Goal: Information Seeking & Learning: Check status

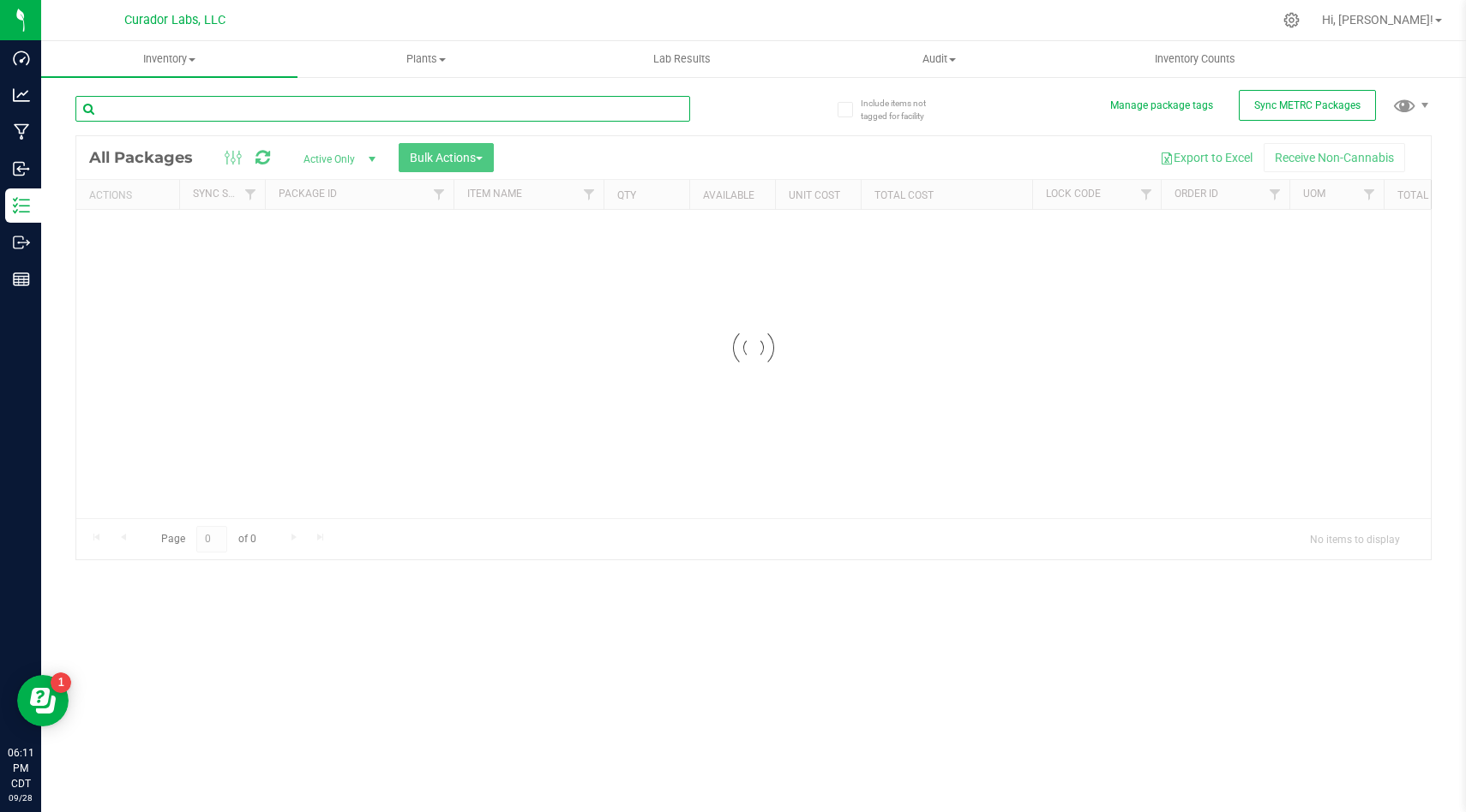
click at [376, 117] on input "text" at bounding box center [382, 108] width 615 height 26
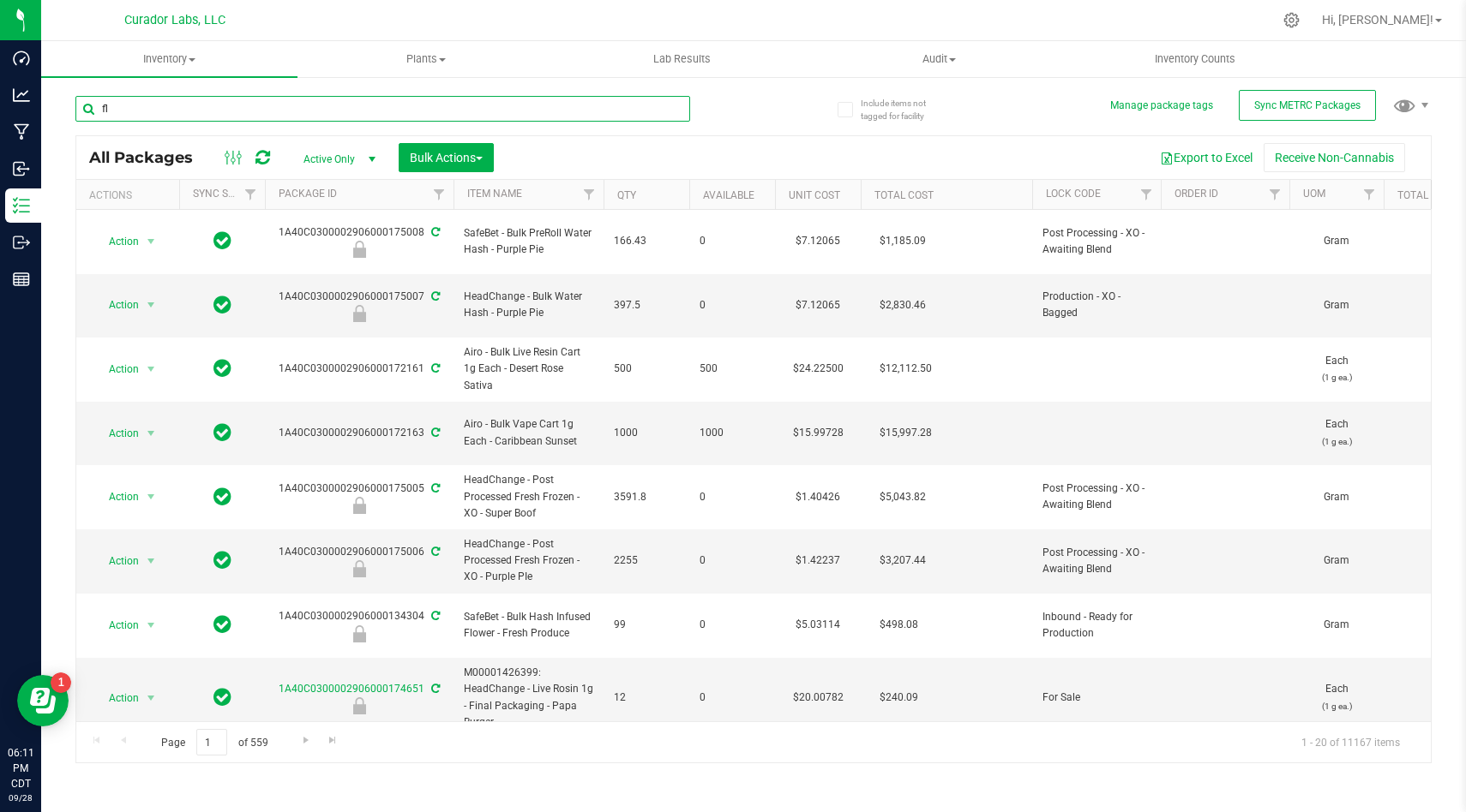
type input "f"
type input "chemdawg"
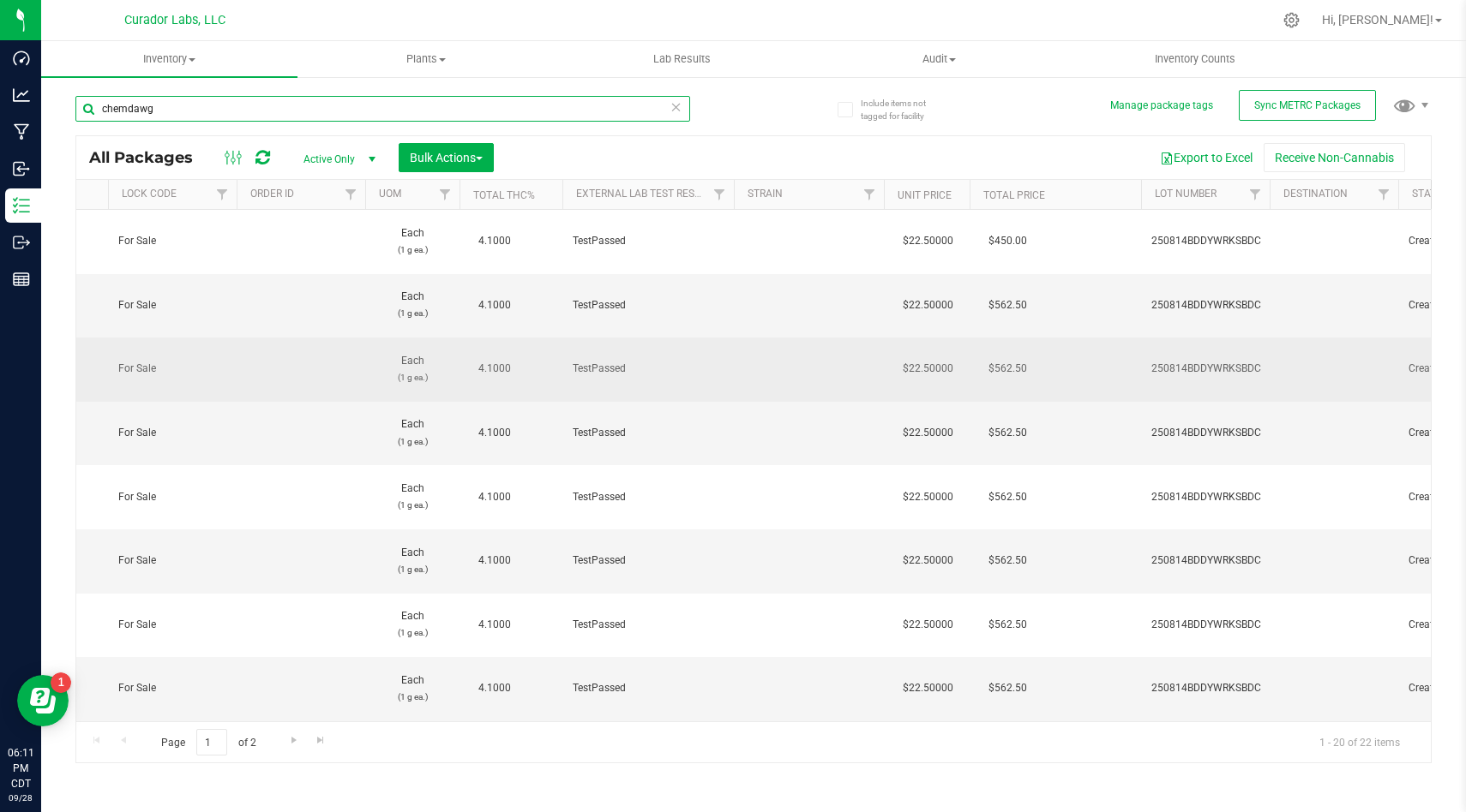
scroll to position [0, 949]
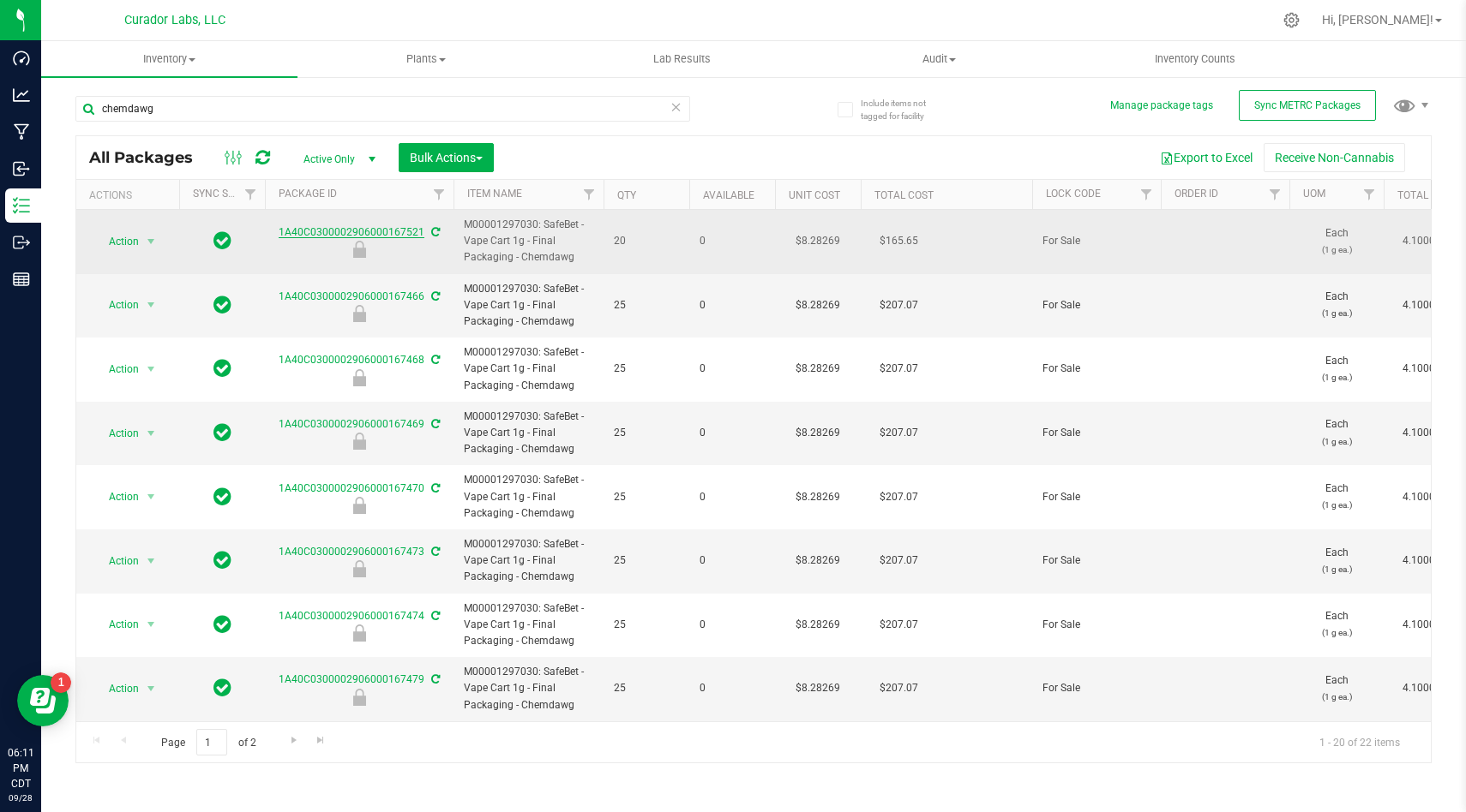
click at [386, 237] on link "1A40C0300002906000167521" at bounding box center [351, 232] width 145 height 12
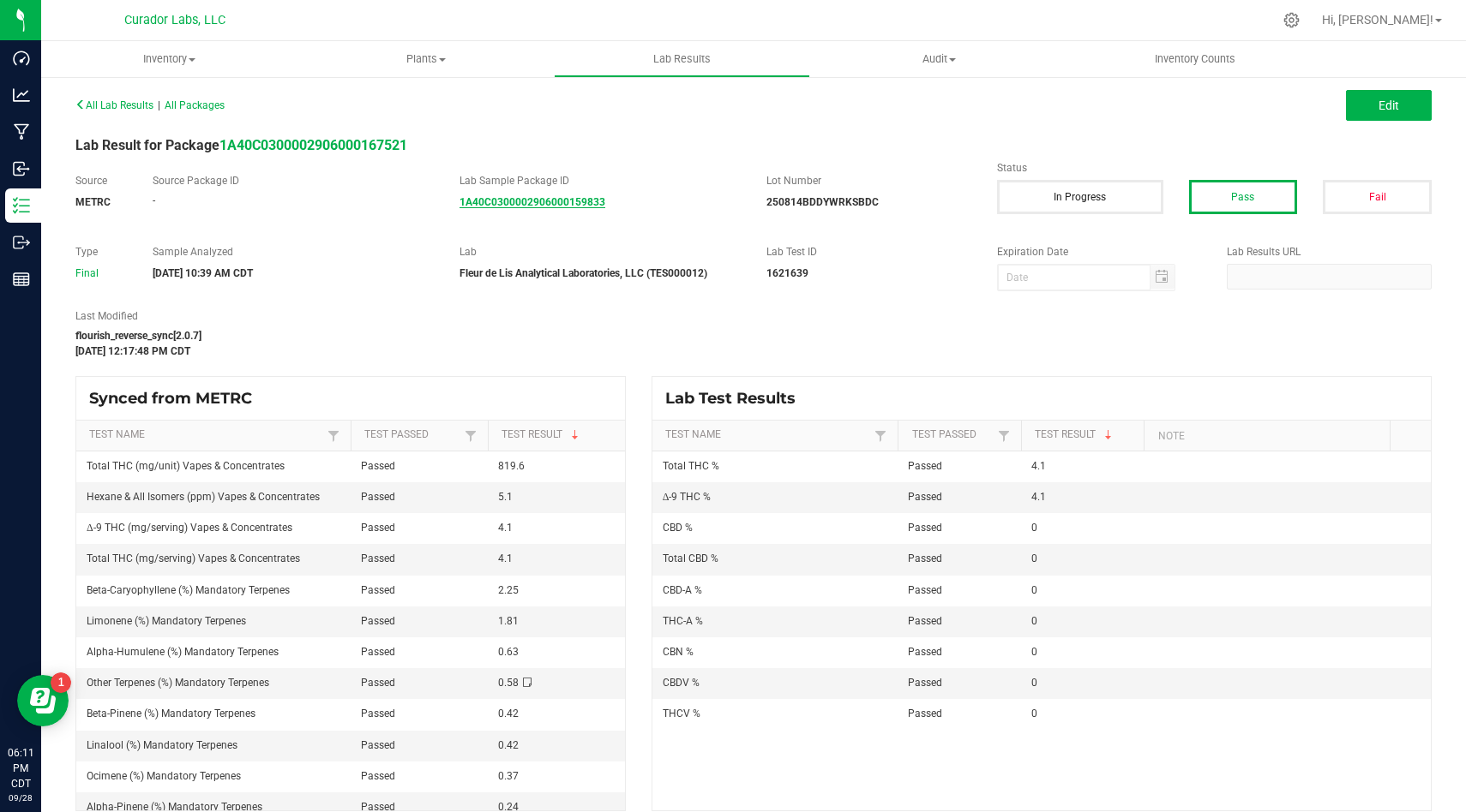
click at [586, 198] on strong "1A40C0300002906000159833" at bounding box center [532, 202] width 145 height 12
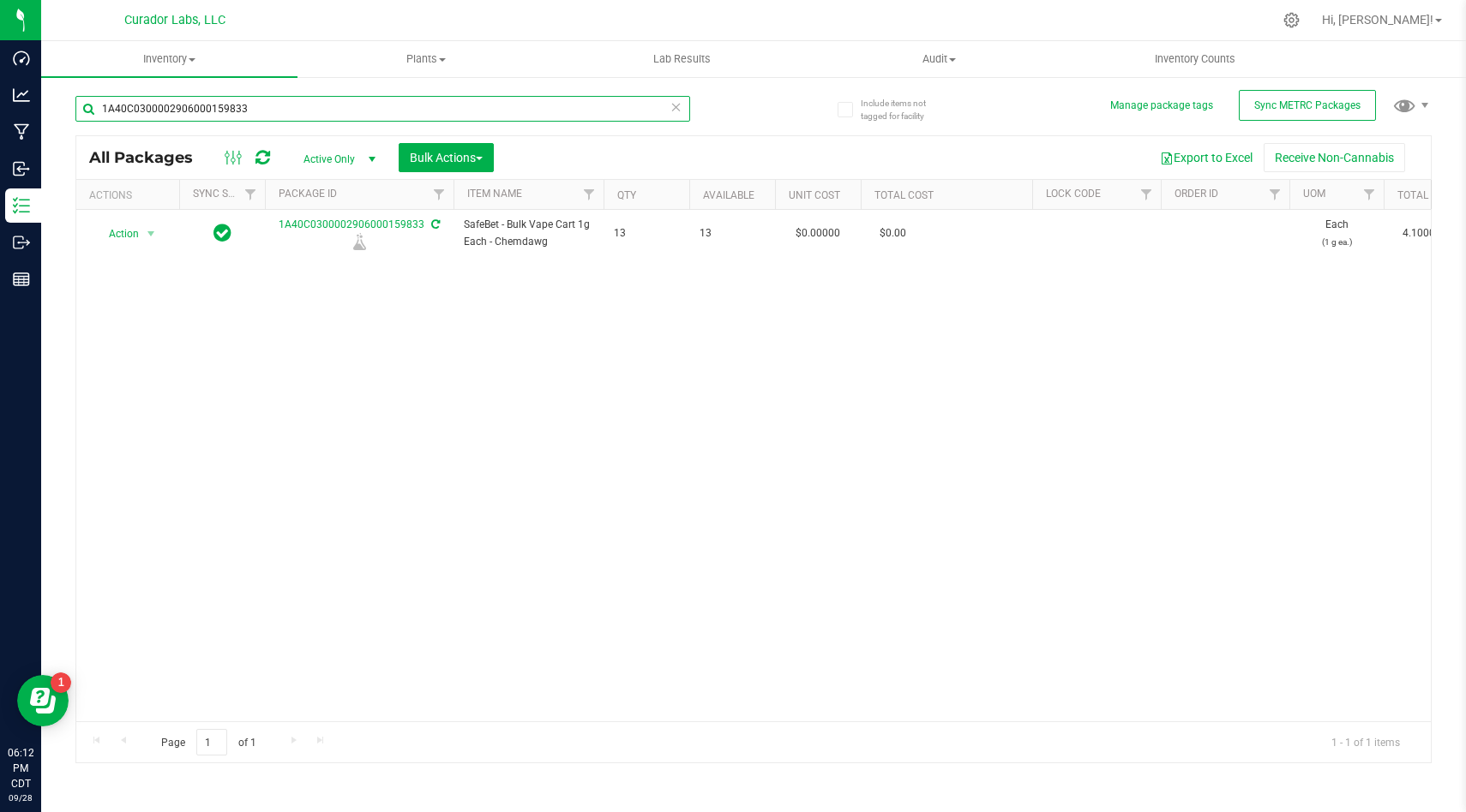
click at [495, 108] on input "1A40C0300002906000159833" at bounding box center [382, 108] width 615 height 26
type input "Daywrecker"
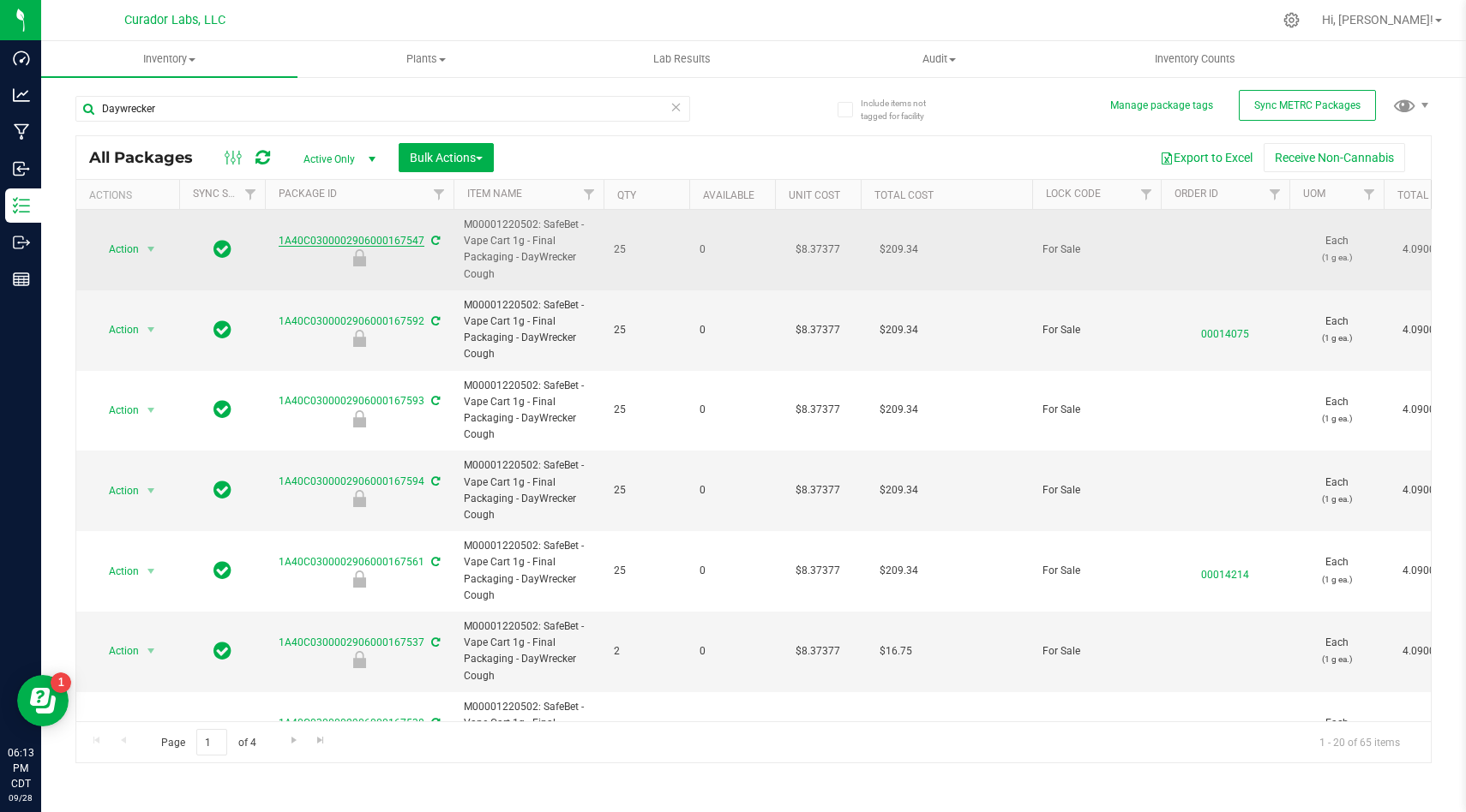
click at [392, 243] on link "1A40C0300002906000167547" at bounding box center [351, 241] width 145 height 12
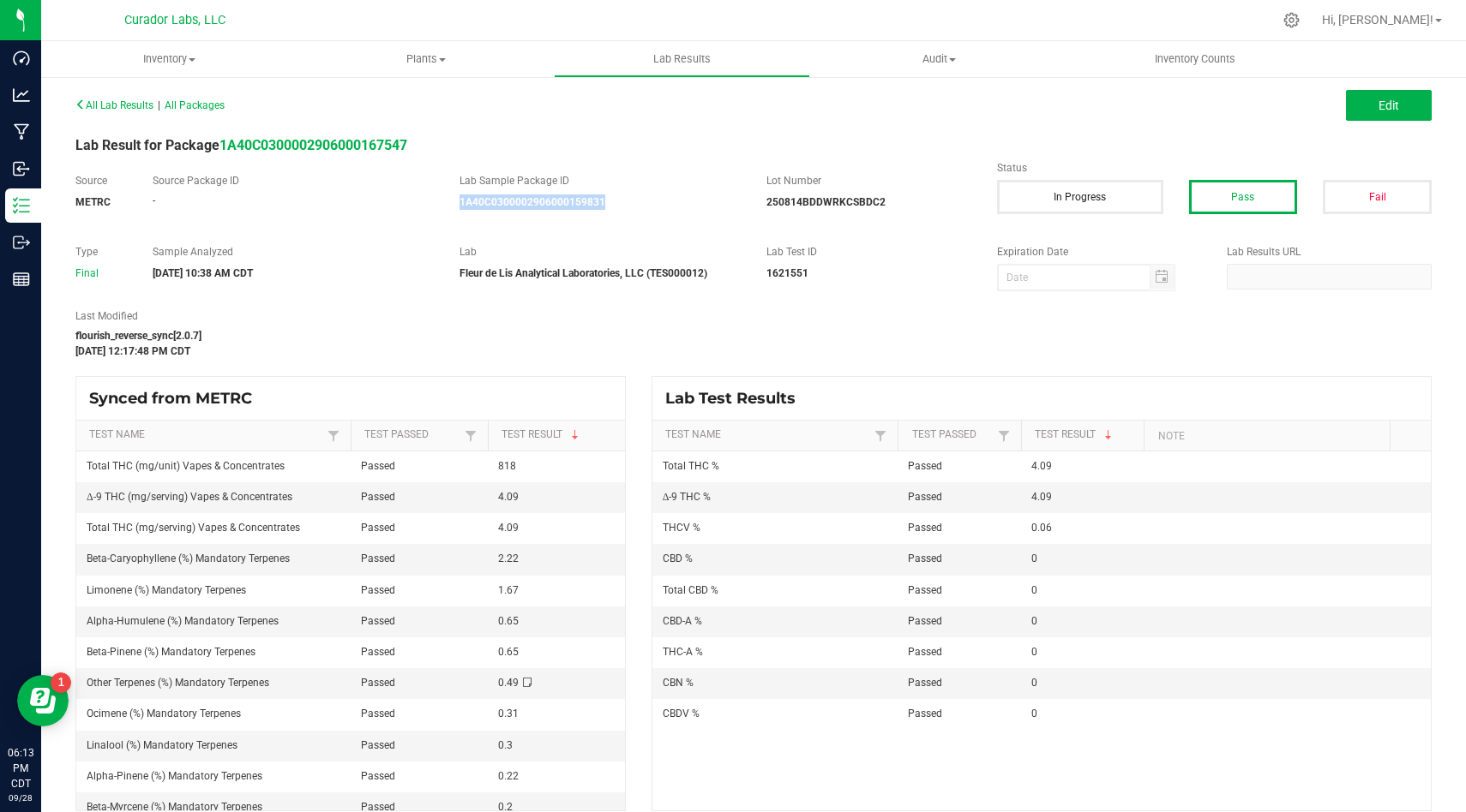
drag, startPoint x: 616, startPoint y: 209, endPoint x: 456, endPoint y: 202, distance: 160.2
click at [456, 202] on div "Lab Sample Package ID 1A40C0300002906000159831" at bounding box center [599, 192] width 307 height 37
copy strong "1A40C0300002906000159831"
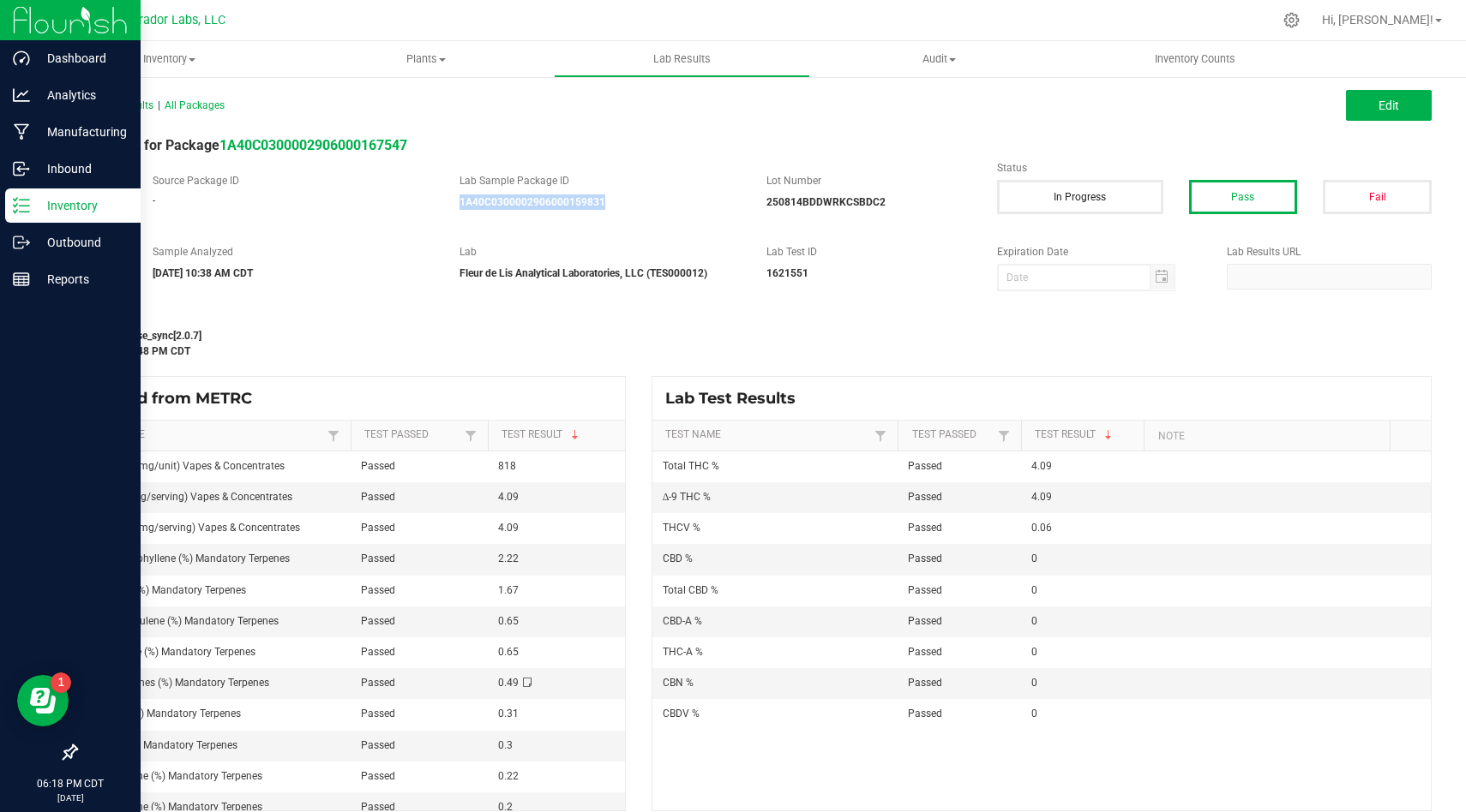
click at [19, 203] on icon at bounding box center [21, 206] width 17 height 17
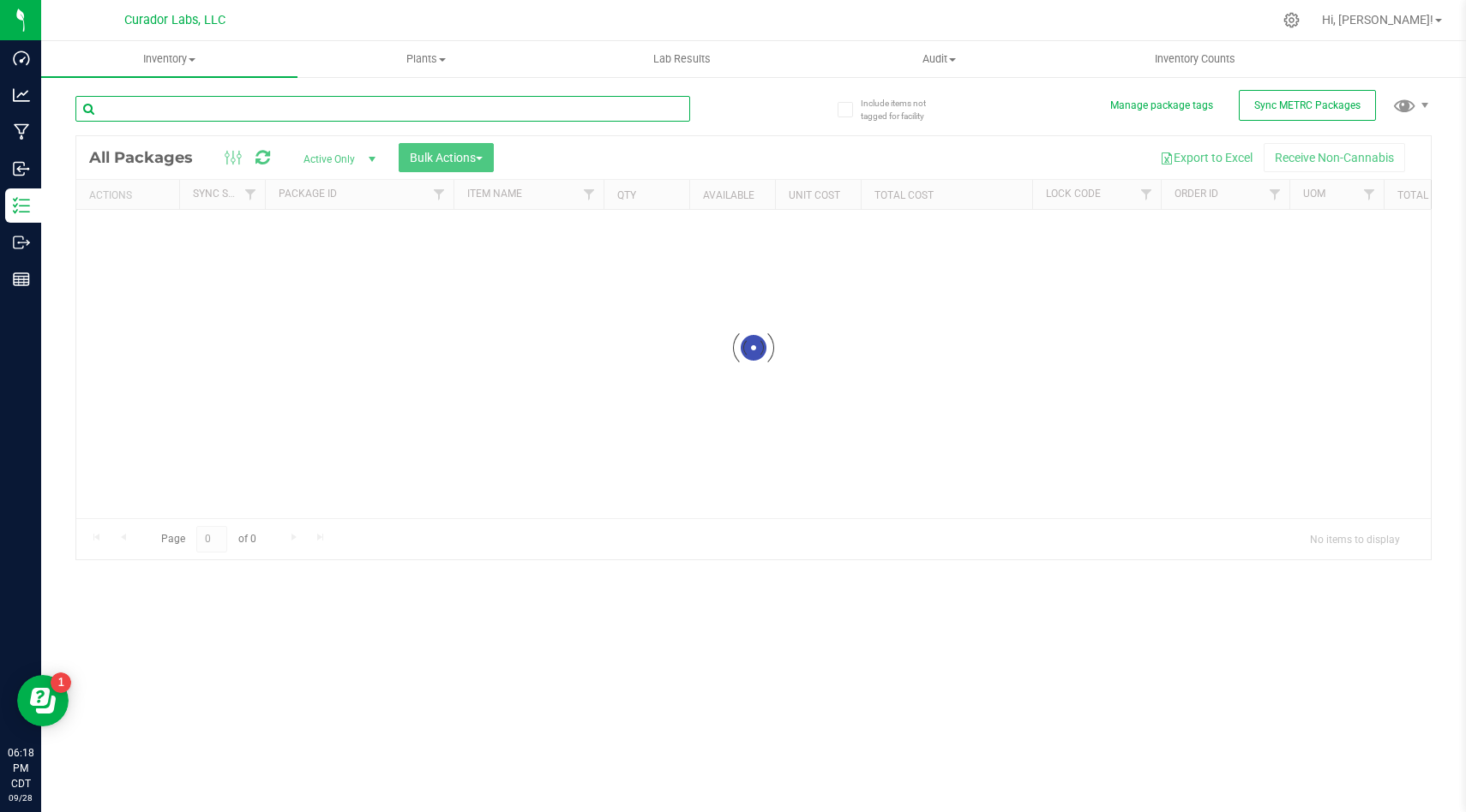
click at [384, 114] on input "text" at bounding box center [382, 108] width 615 height 26
type input "u"
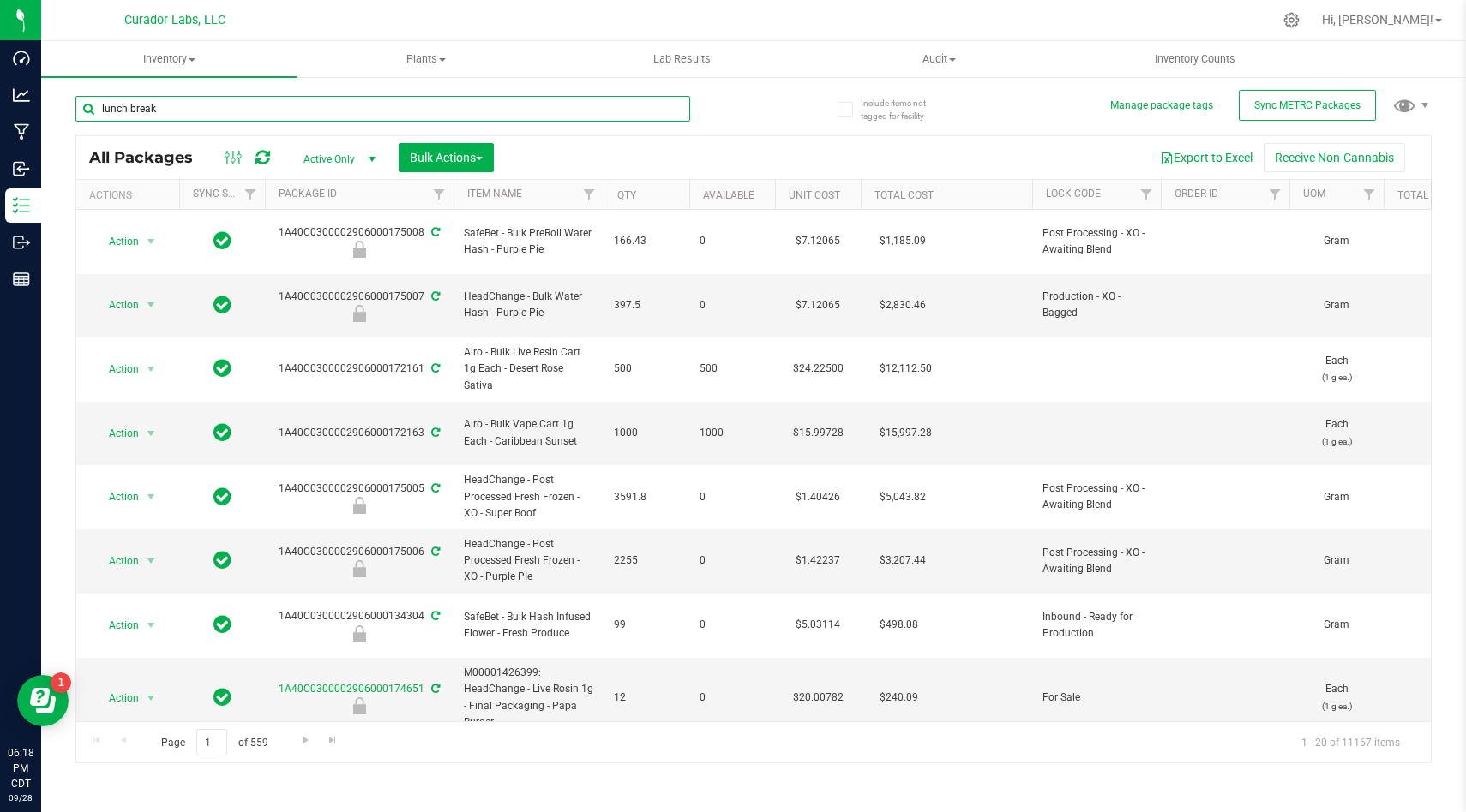
type input "lunch break"
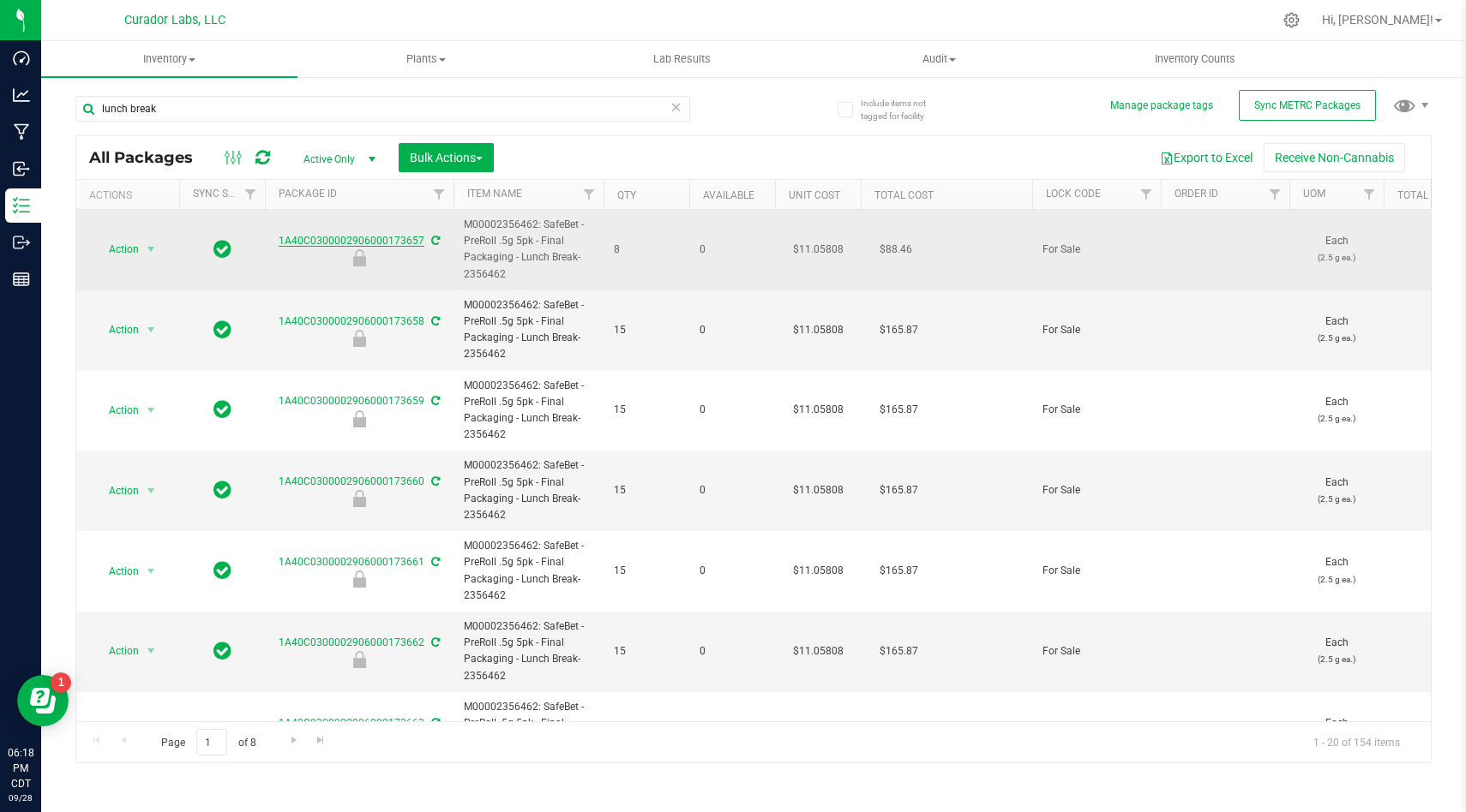
click at [409, 243] on link "1A40C0300002906000173657" at bounding box center [351, 241] width 145 height 12
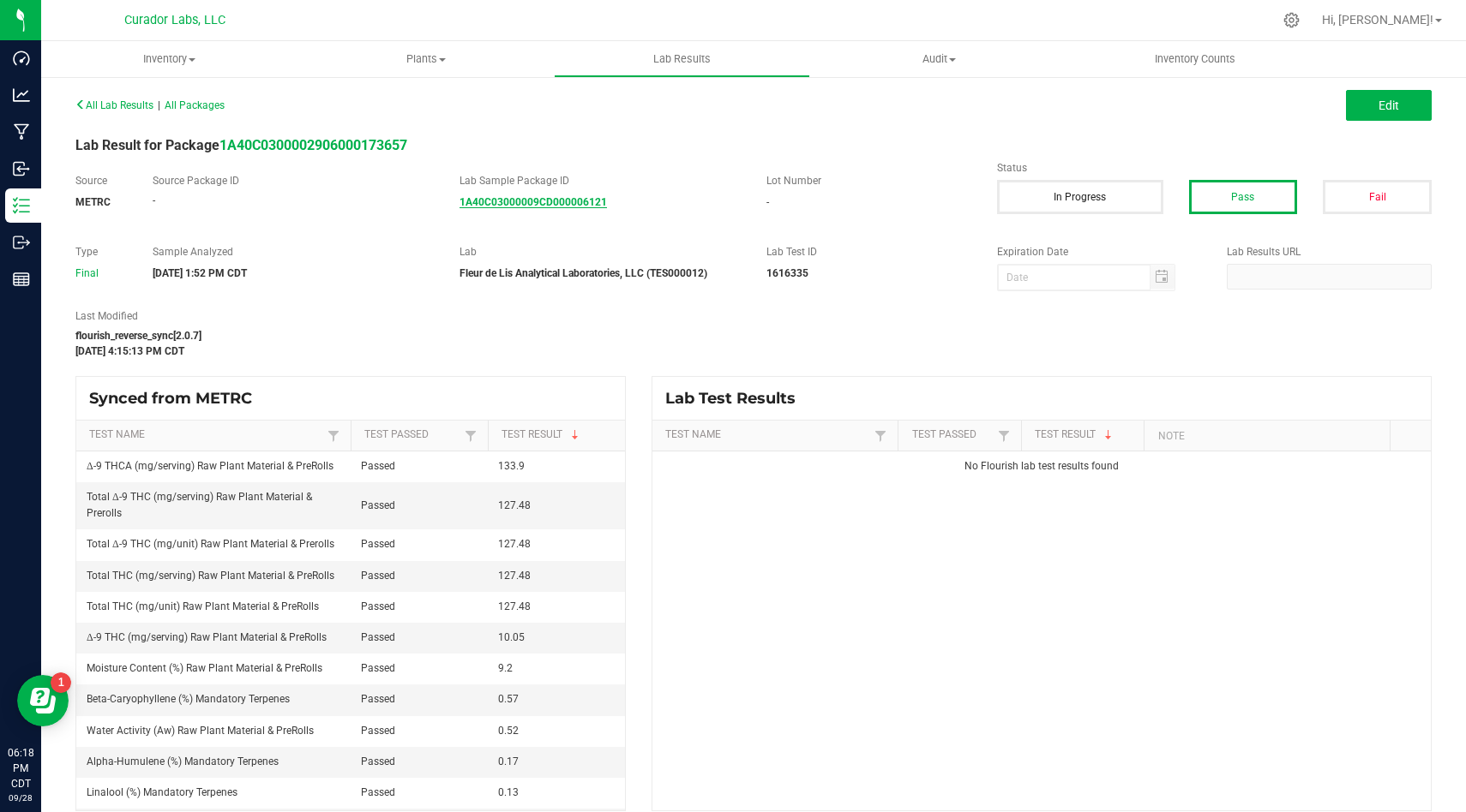
click at [555, 201] on strong "1A40C03000009CD000006121" at bounding box center [533, 202] width 147 height 12
